Goal: Transaction & Acquisition: Purchase product/service

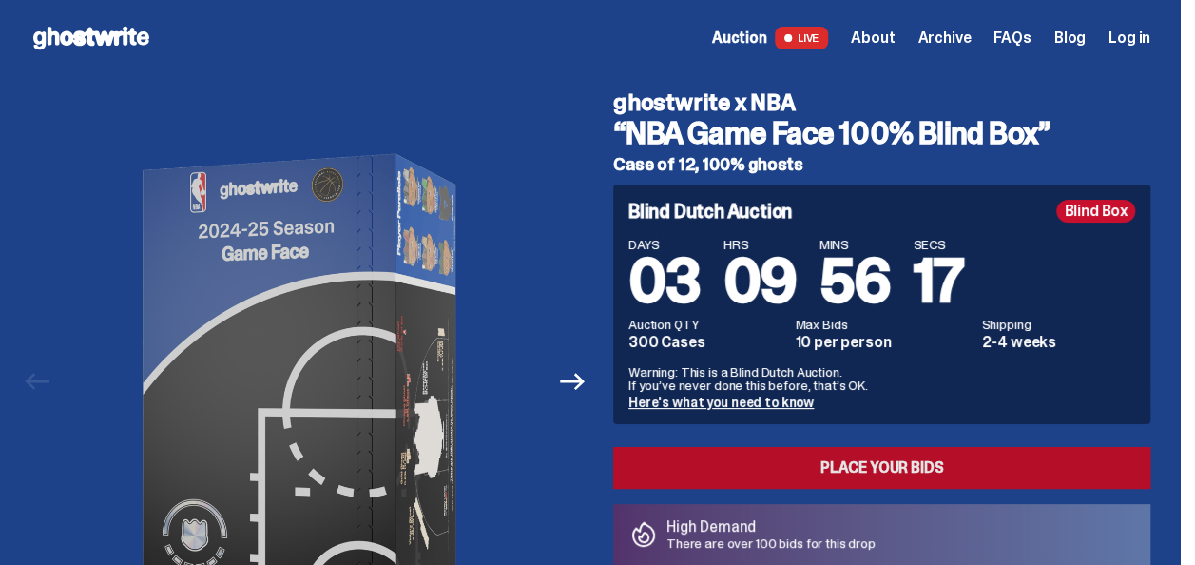
click at [905, 465] on link "Place your Bids" at bounding box center [881, 468] width 537 height 42
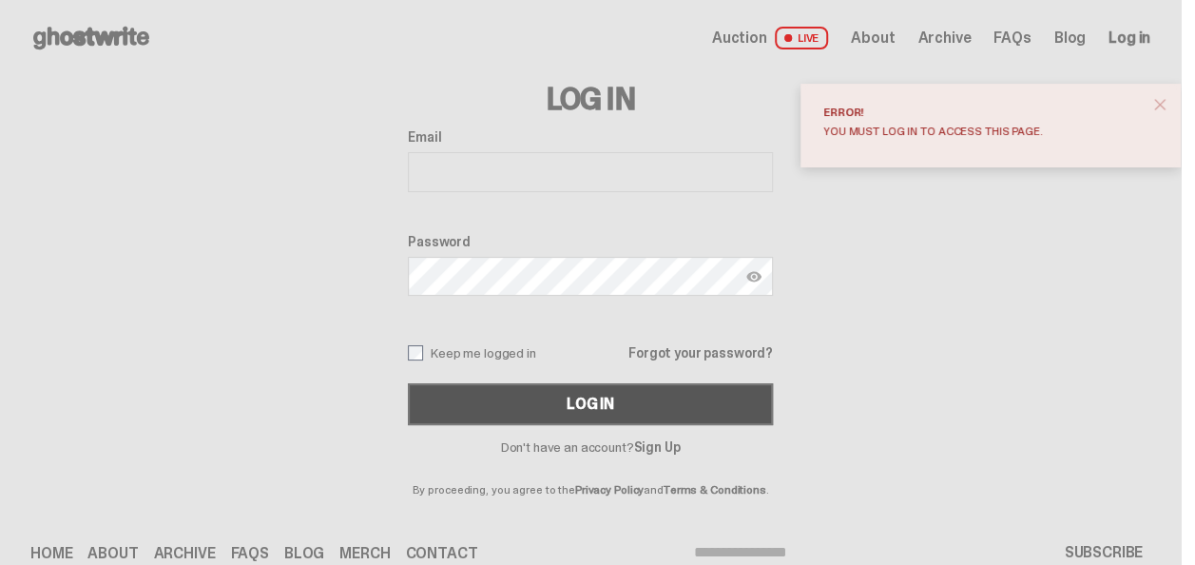
type input "**********"
click at [597, 397] on div "Log In" at bounding box center [591, 404] width 48 height 15
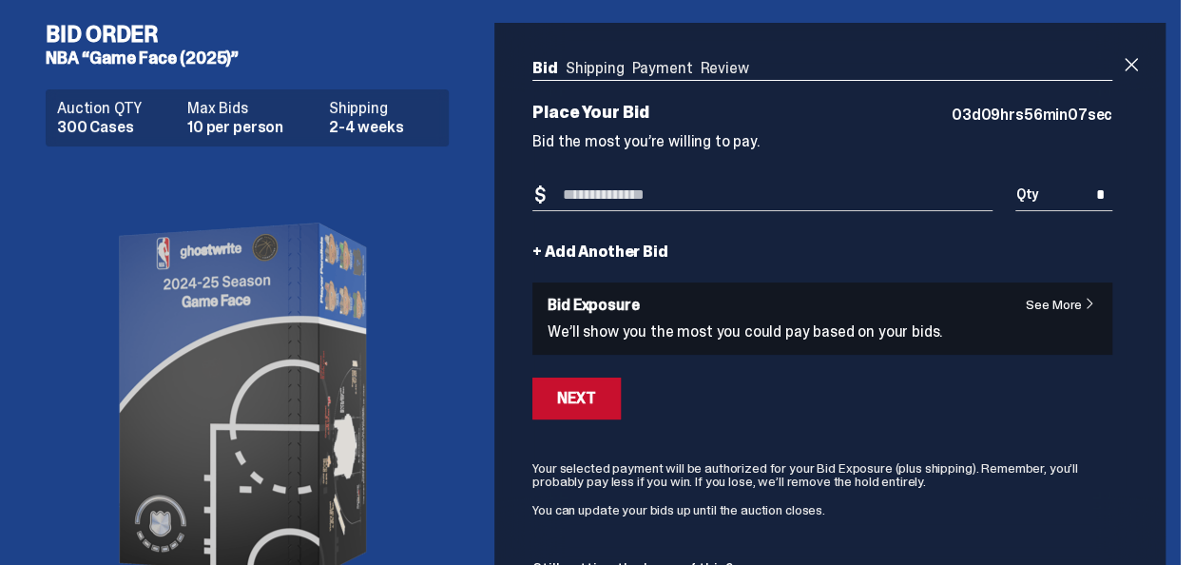
click at [621, 194] on input "Bid Amount" at bounding box center [762, 195] width 460 height 31
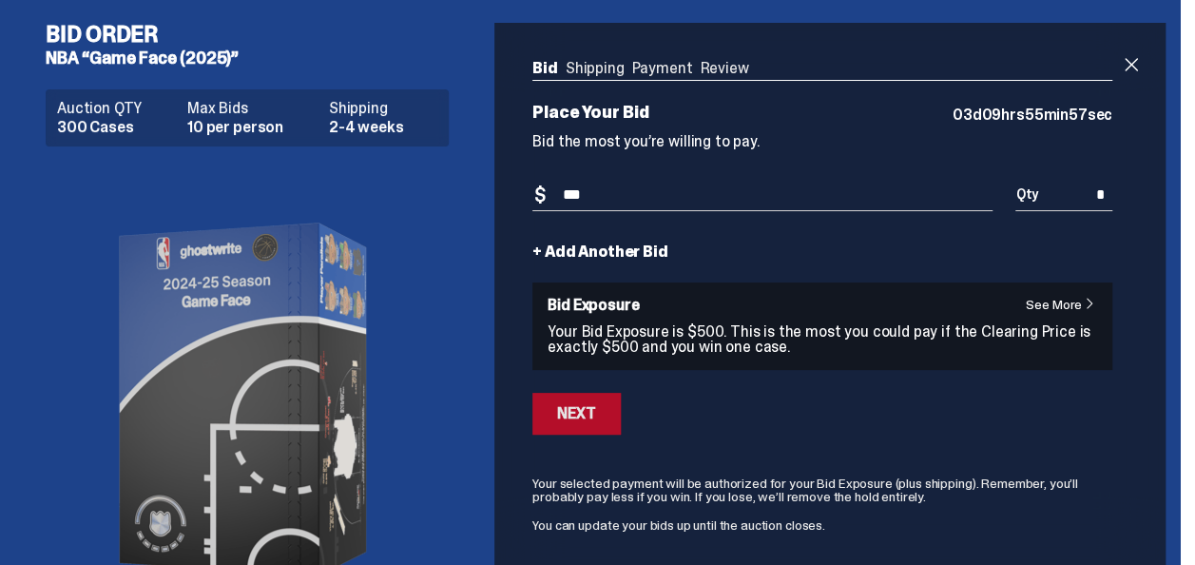
type input "***"
click at [578, 415] on div "Next" at bounding box center [576, 413] width 38 height 15
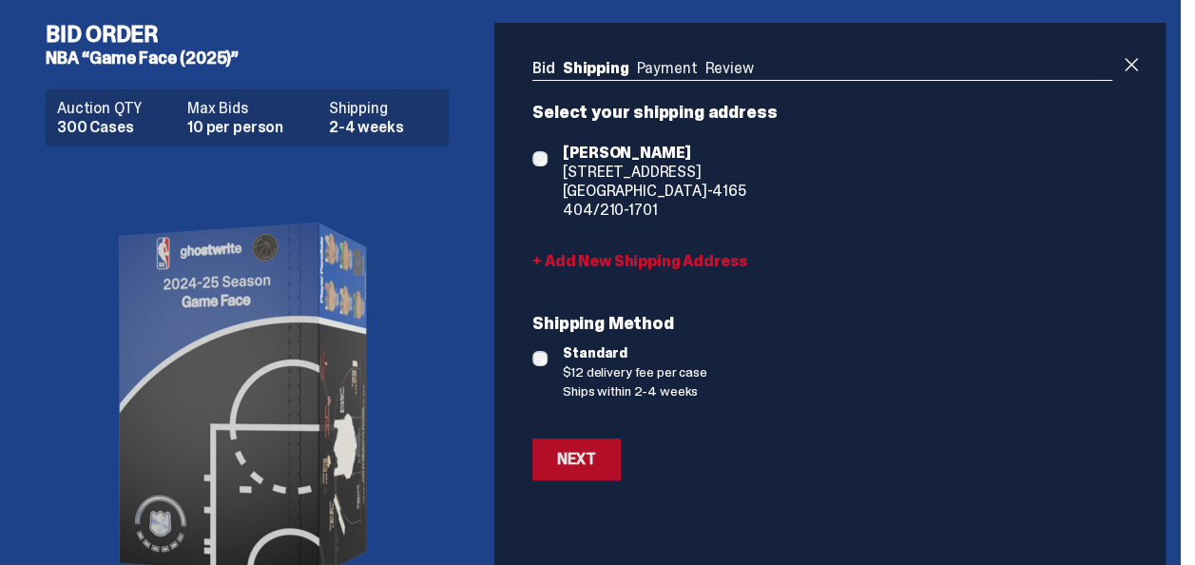
click at [582, 457] on div "Next" at bounding box center [576, 459] width 38 height 15
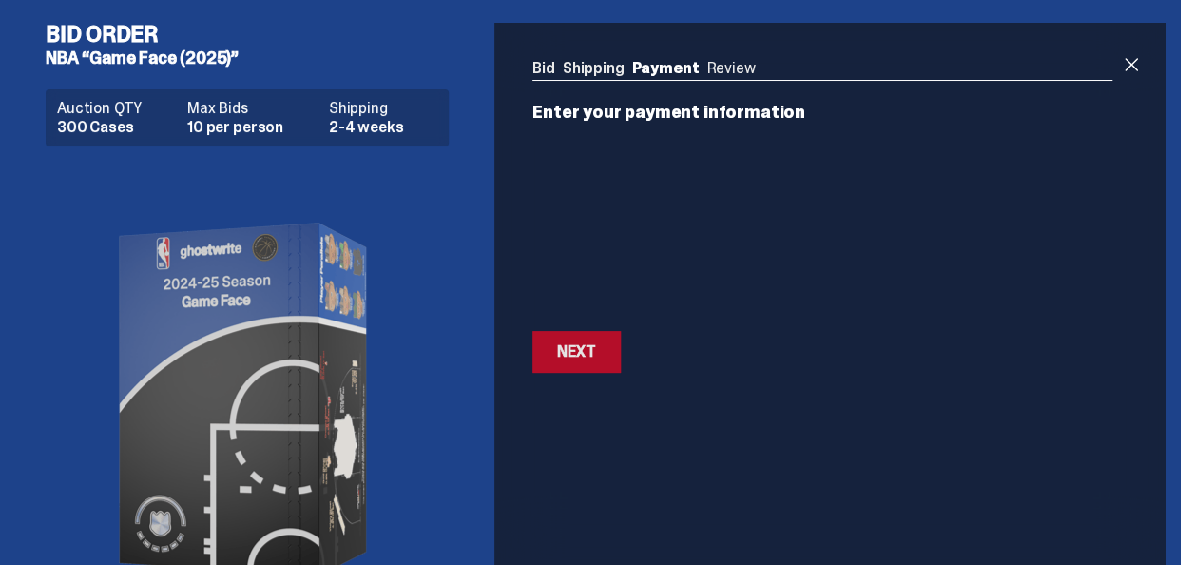
click at [581, 350] on div "Next" at bounding box center [576, 351] width 38 height 15
click at [563, 380] on div "Next" at bounding box center [576, 380] width 38 height 15
click at [583, 373] on div "Next" at bounding box center [576, 380] width 38 height 15
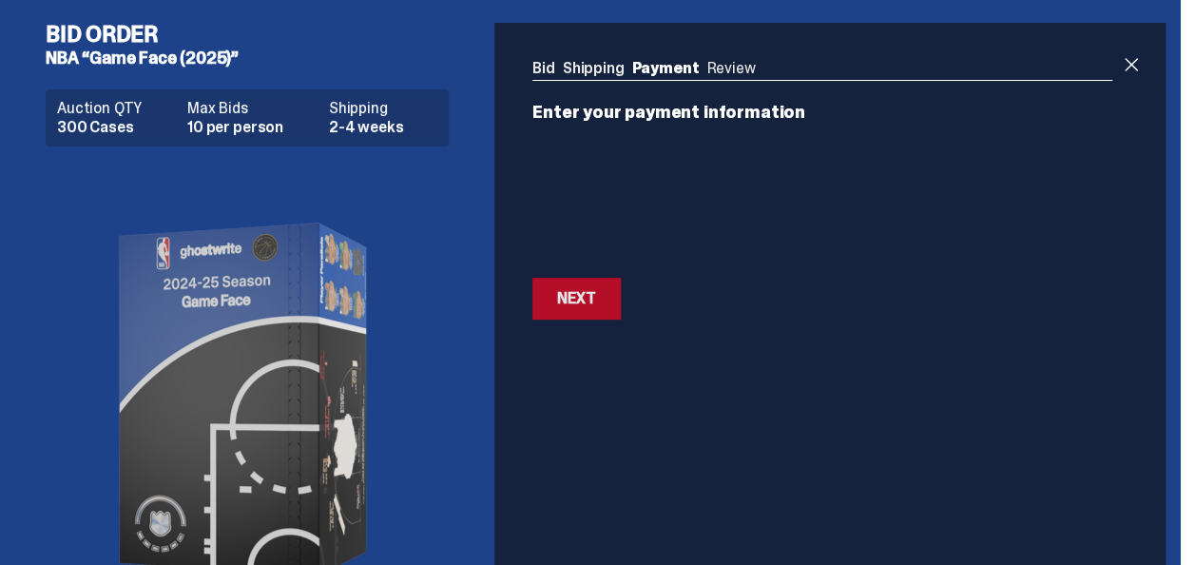
click at [567, 295] on div "Next" at bounding box center [576, 298] width 38 height 15
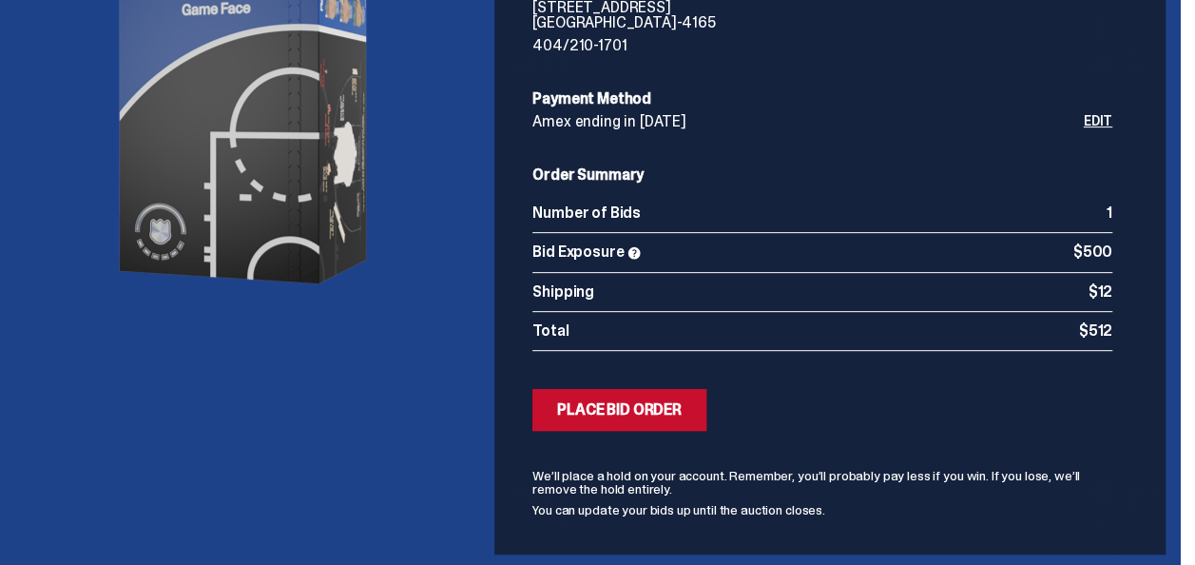
scroll to position [300, 0]
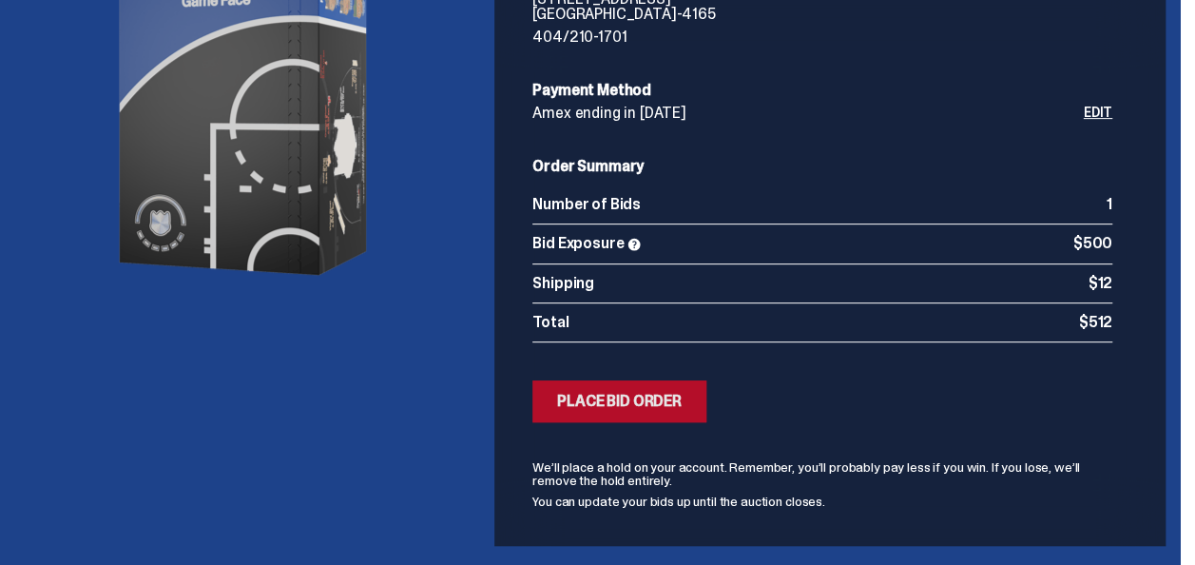
click at [648, 397] on div "Place Bid Order" at bounding box center [619, 401] width 125 height 15
